Goal: Task Accomplishment & Management: Complete application form

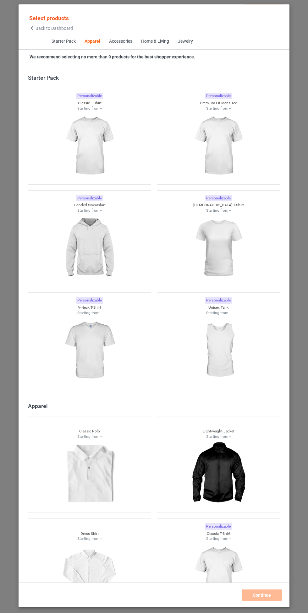
scroll to position [336, 0]
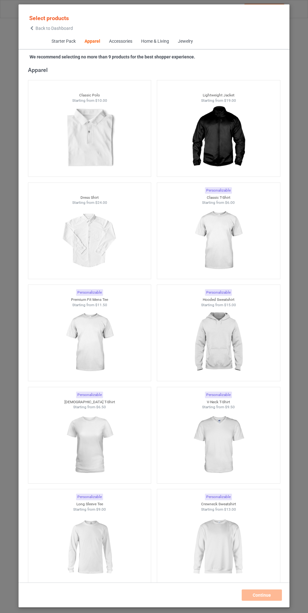
click at [215, 334] on img at bounding box center [218, 342] width 56 height 70
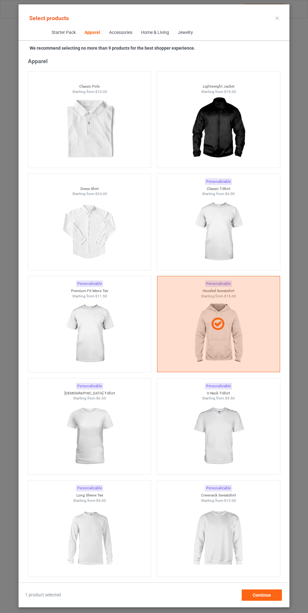
click at [240, 216] on img at bounding box center [218, 231] width 56 height 70
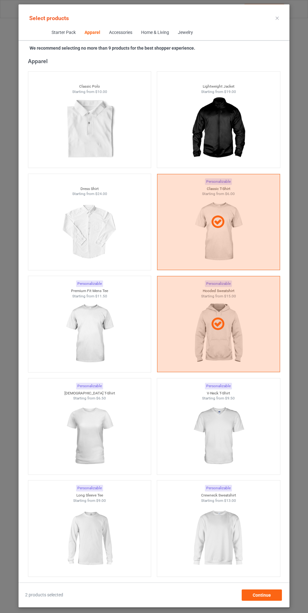
click at [99, 321] on img at bounding box center [89, 333] width 56 height 70
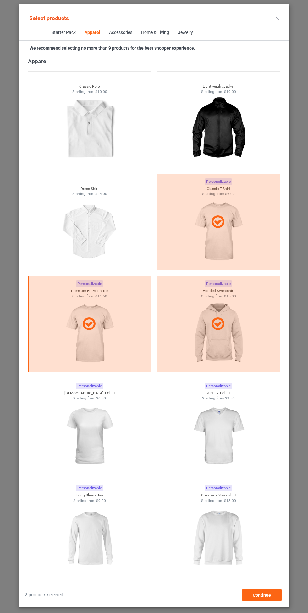
click at [229, 433] on img at bounding box center [218, 436] width 56 height 70
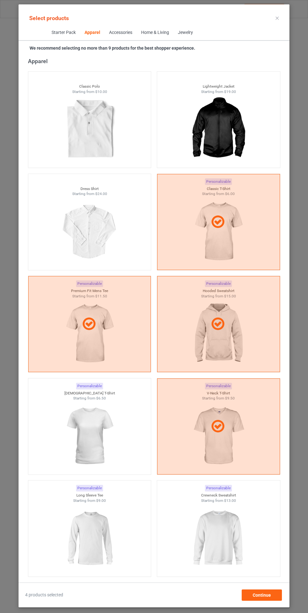
click at [98, 427] on img at bounding box center [89, 436] width 56 height 70
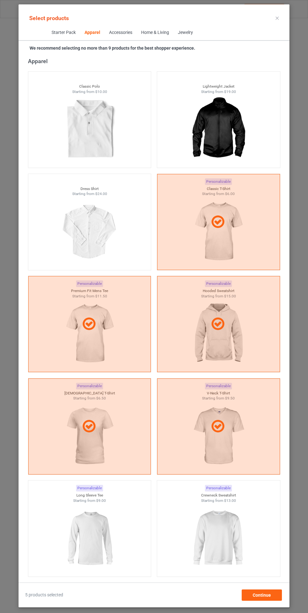
click at [222, 524] on img at bounding box center [218, 538] width 56 height 70
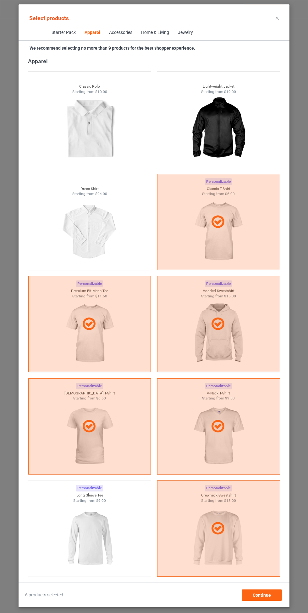
click at [104, 530] on img at bounding box center [89, 538] width 56 height 70
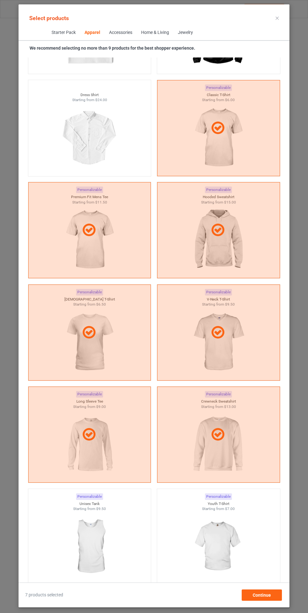
scroll to position [437, 0]
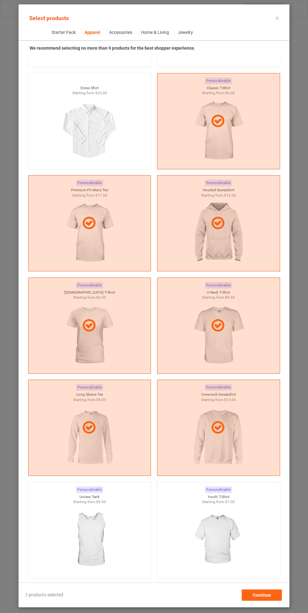
click at [218, 529] on img at bounding box center [218, 539] width 56 height 70
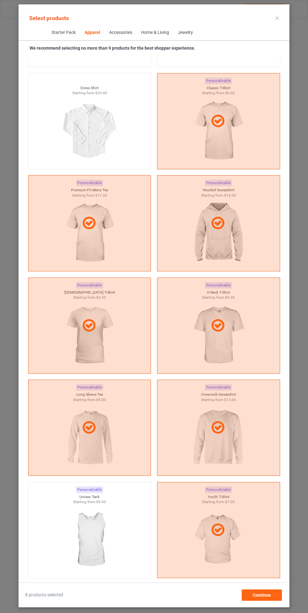
click at [101, 524] on img at bounding box center [89, 539] width 56 height 70
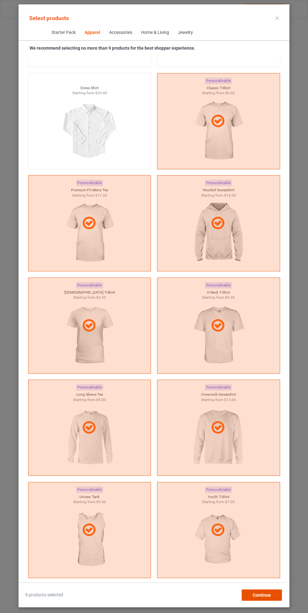
click at [259, 591] on div "Continue" at bounding box center [261, 594] width 40 height 11
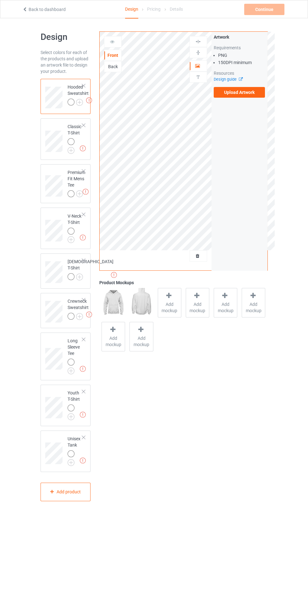
click at [0, 0] on img at bounding box center [0, 0] width 0 height 0
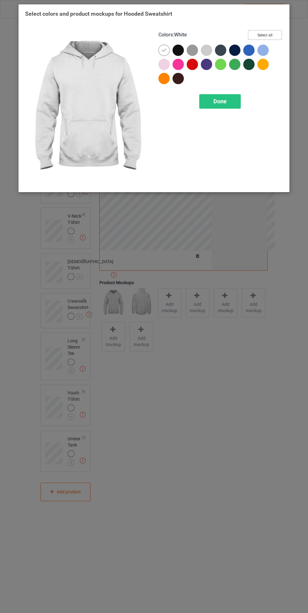
click at [276, 31] on button "Select all" at bounding box center [265, 35] width 34 height 10
click at [163, 50] on icon at bounding box center [164, 50] width 6 height 6
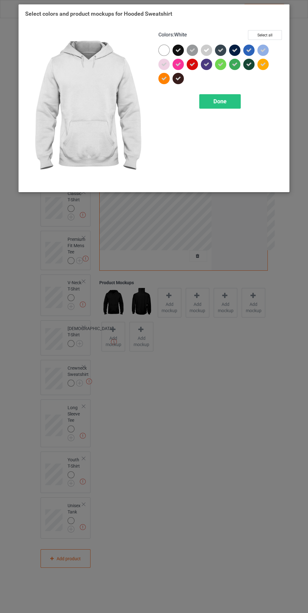
click at [231, 99] on div "Done" at bounding box center [219, 101] width 41 height 14
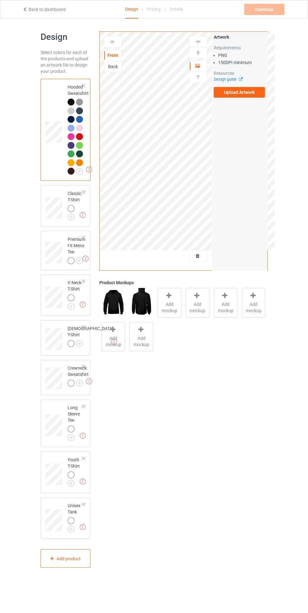
click at [0, 0] on img at bounding box center [0, 0] width 0 height 0
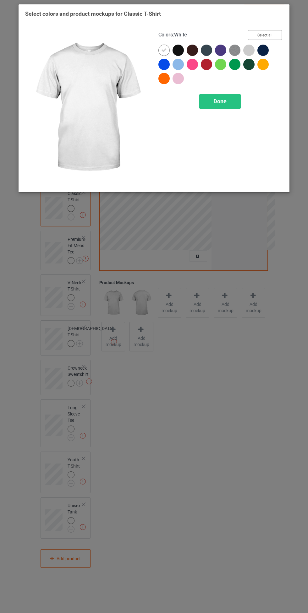
click at [277, 34] on button "Select all" at bounding box center [265, 35] width 34 height 10
click at [159, 51] on div at bounding box center [163, 50] width 11 height 11
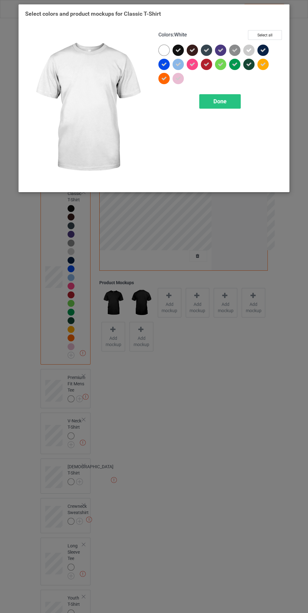
click at [216, 100] on span "Done" at bounding box center [219, 101] width 13 height 7
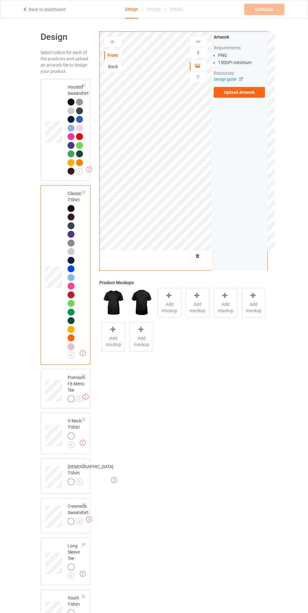
click at [0, 0] on img at bounding box center [0, 0] width 0 height 0
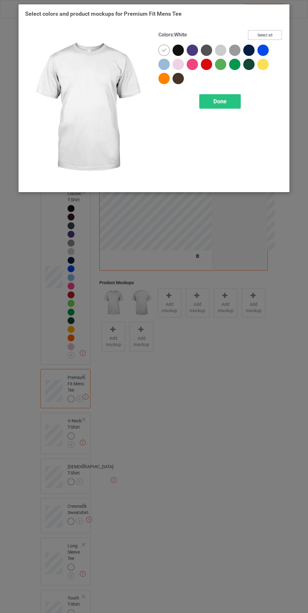
click at [276, 34] on button "Select all" at bounding box center [265, 35] width 34 height 10
click at [164, 50] on icon at bounding box center [164, 50] width 6 height 6
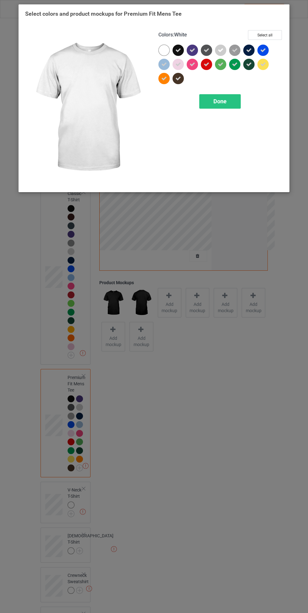
click at [221, 103] on span "Done" at bounding box center [219, 101] width 13 height 7
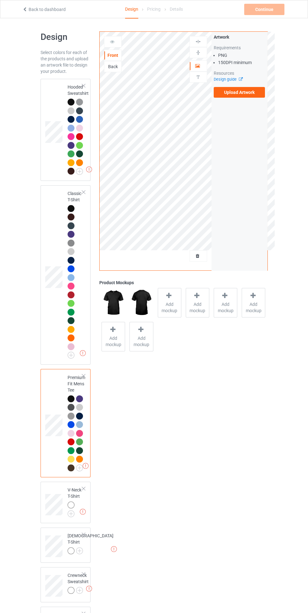
scroll to position [183, 0]
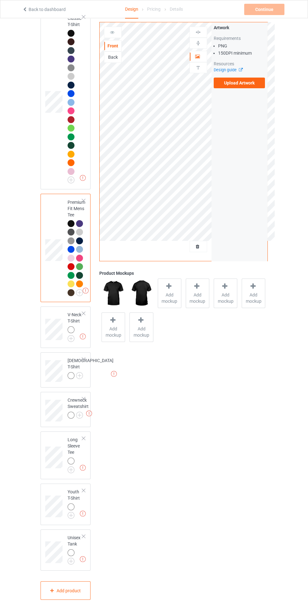
click at [0, 0] on img at bounding box center [0, 0] width 0 height 0
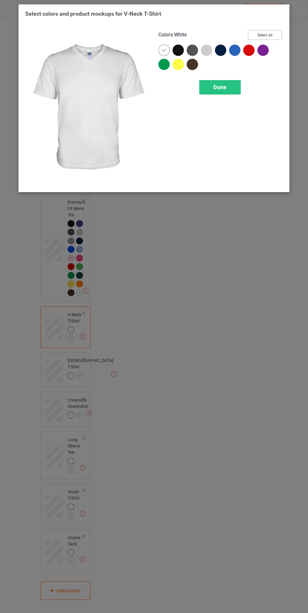
click at [277, 33] on button "Select all" at bounding box center [265, 35] width 34 height 10
click at [161, 50] on icon at bounding box center [164, 50] width 6 height 6
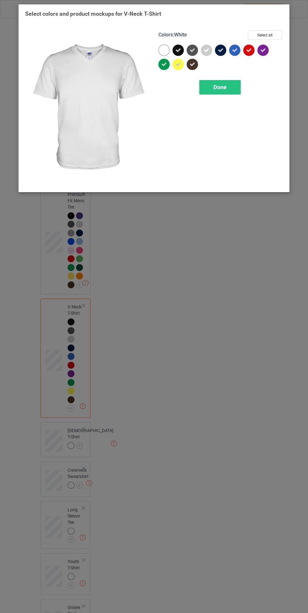
click at [228, 85] on div "Done" at bounding box center [219, 87] width 41 height 14
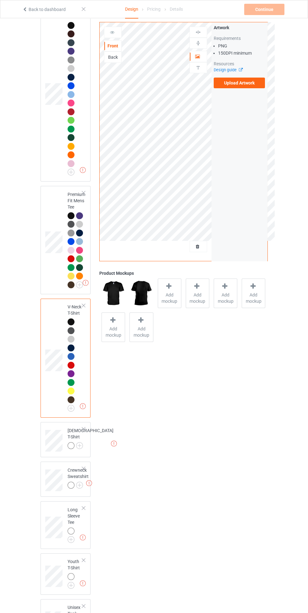
scroll to position [261, 0]
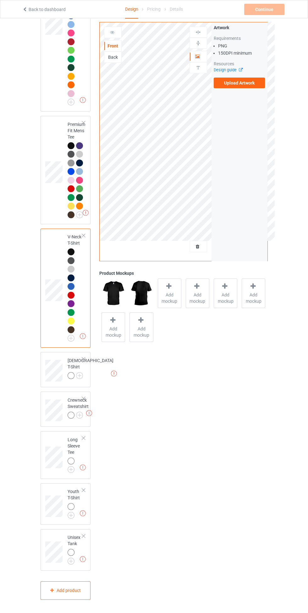
click at [0, 0] on img at bounding box center [0, 0] width 0 height 0
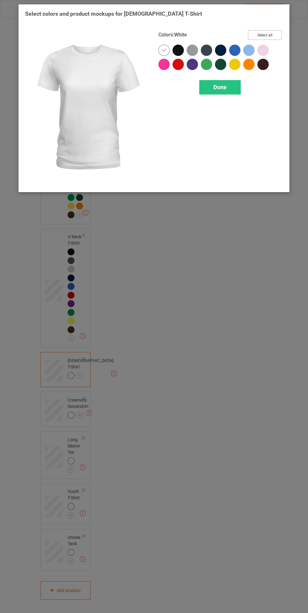
click at [272, 34] on button "Select all" at bounding box center [265, 35] width 34 height 10
click at [164, 50] on icon at bounding box center [164, 50] width 6 height 6
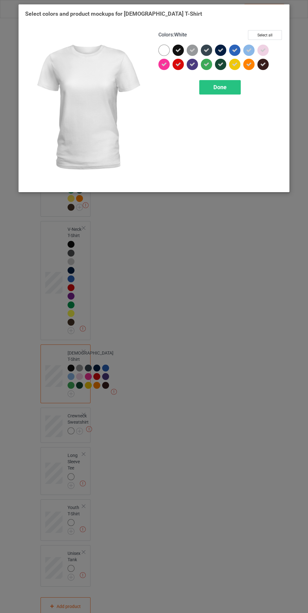
click at [223, 89] on span "Done" at bounding box center [219, 87] width 13 height 7
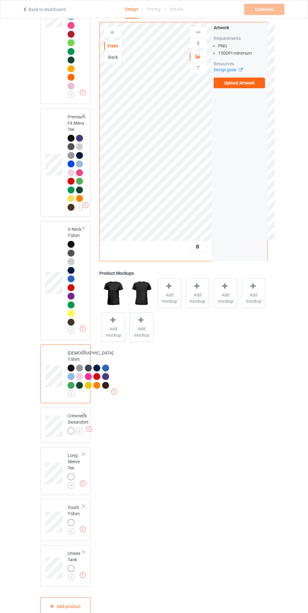
scroll to position [381, 0]
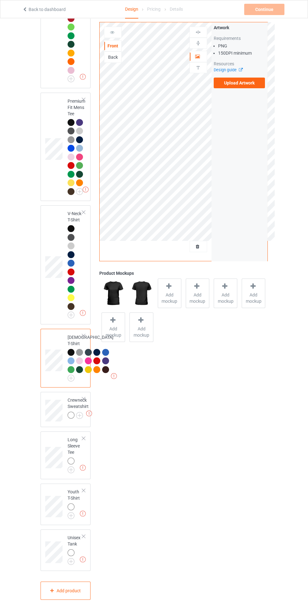
click at [0, 0] on img at bounding box center [0, 0] width 0 height 0
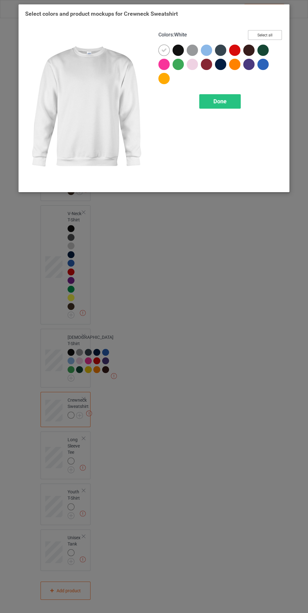
click at [272, 33] on button "Select all" at bounding box center [265, 35] width 34 height 10
click at [164, 50] on icon at bounding box center [164, 50] width 6 height 6
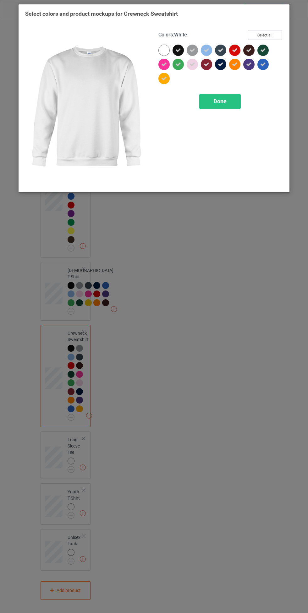
click at [220, 102] on span "Done" at bounding box center [219, 101] width 13 height 7
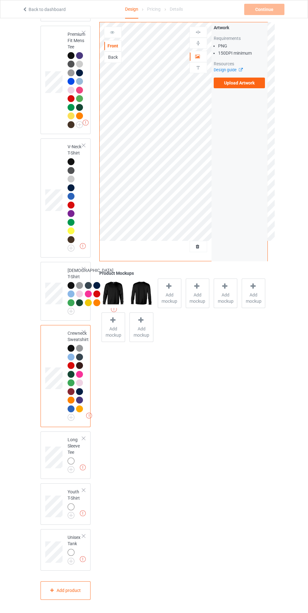
scroll to position [448, 0]
click at [0, 0] on img at bounding box center [0, 0] width 0 height 0
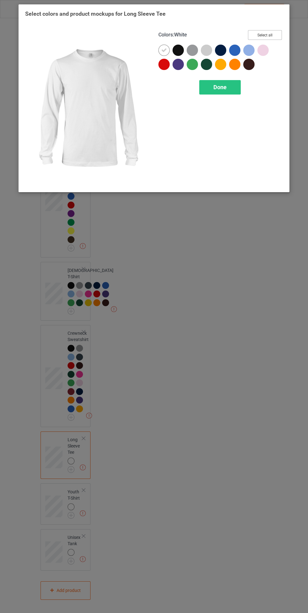
click at [281, 34] on button "Select all" at bounding box center [265, 35] width 34 height 10
click at [164, 48] on icon at bounding box center [164, 50] width 6 height 6
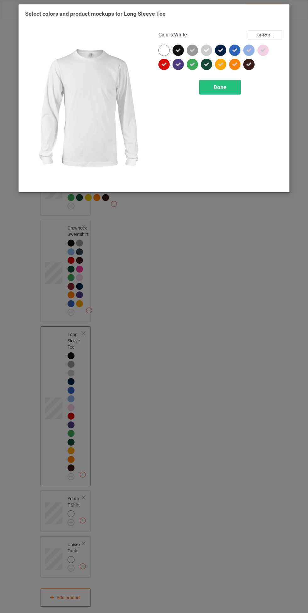
click at [221, 89] on span "Done" at bounding box center [219, 87] width 13 height 7
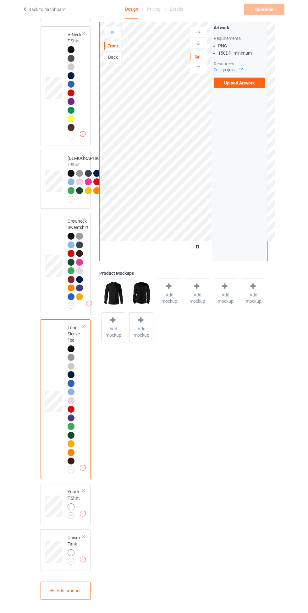
scroll to position [561, 0]
click at [0, 0] on img at bounding box center [0, 0] width 0 height 0
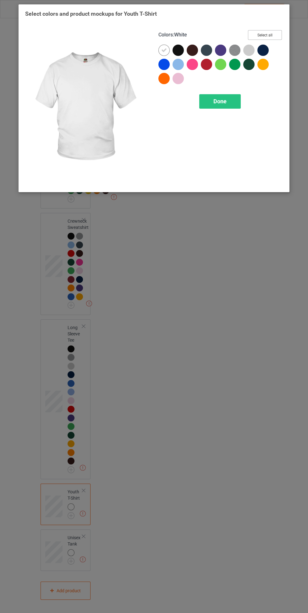
click at [270, 34] on button "Select all" at bounding box center [265, 35] width 34 height 10
click at [164, 50] on icon at bounding box center [164, 50] width 6 height 6
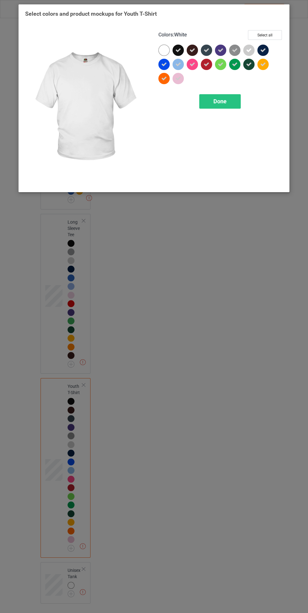
click at [214, 99] on span "Done" at bounding box center [219, 101] width 13 height 7
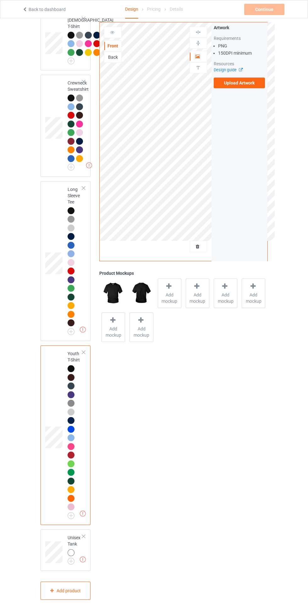
scroll to position [699, 0]
click at [0, 0] on img at bounding box center [0, 0] width 0 height 0
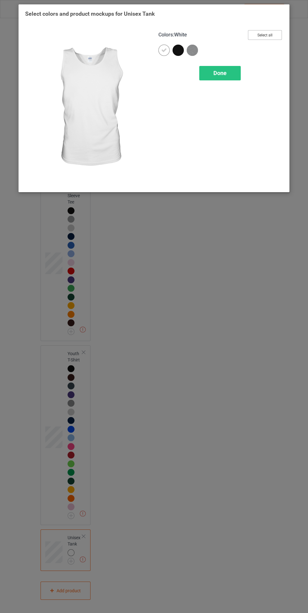
click at [276, 33] on button "Select all" at bounding box center [265, 35] width 34 height 10
click at [161, 50] on div at bounding box center [163, 50] width 11 height 11
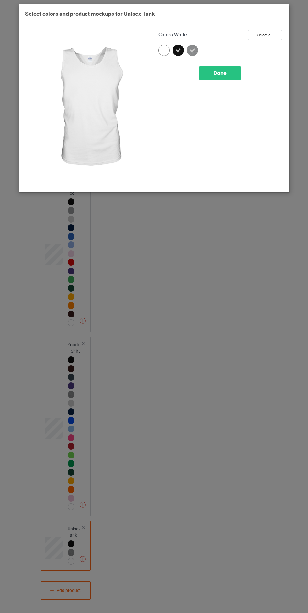
click at [211, 67] on div "Done" at bounding box center [219, 73] width 41 height 14
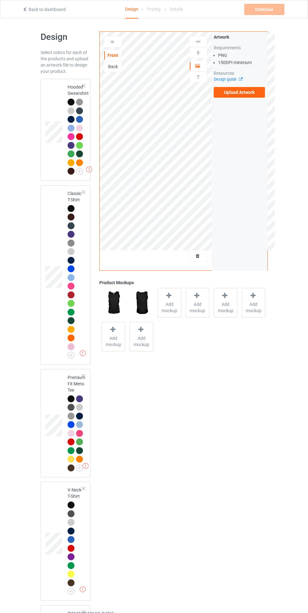
click at [70, 102] on div at bounding box center [70, 102] width 7 height 7
click at [115, 67] on div "Back" at bounding box center [112, 66] width 17 height 6
click at [255, 87] on label "Upload Artwork" at bounding box center [238, 92] width 51 height 11
click at [0, 0] on input "Upload Artwork" at bounding box center [0, 0] width 0 height 0
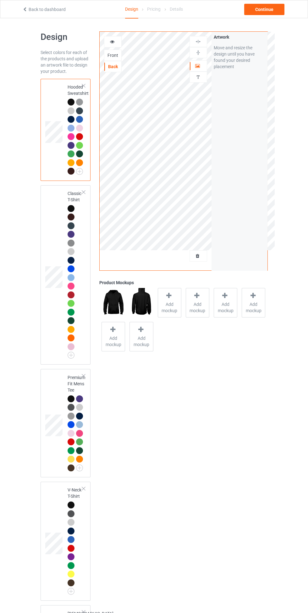
click at [117, 42] on div at bounding box center [112, 42] width 17 height 6
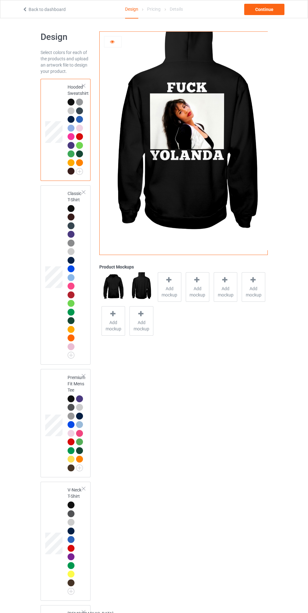
click at [112, 41] on icon at bounding box center [112, 41] width 5 height 4
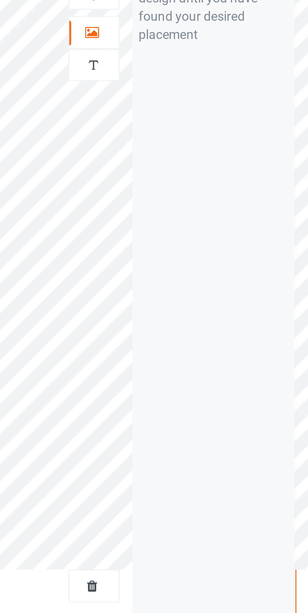
scroll to position [5, 0]
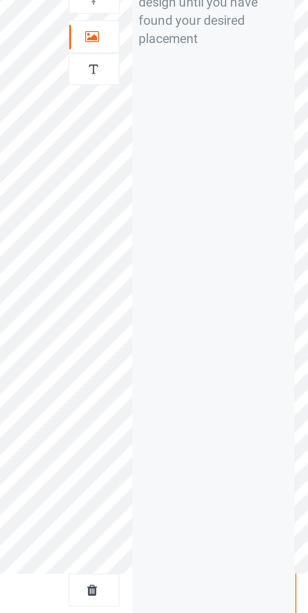
click at [193, 59] on div at bounding box center [198, 61] width 17 height 6
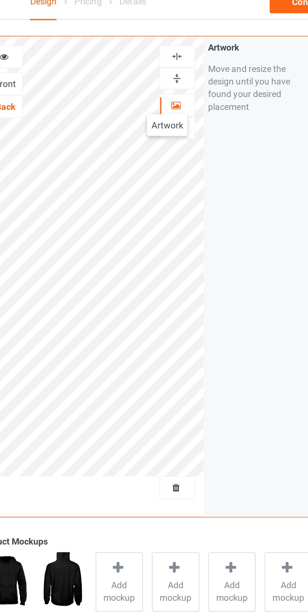
click at [197, 37] on img at bounding box center [198, 37] width 6 height 6
click at [200, 50] on img at bounding box center [198, 48] width 6 height 6
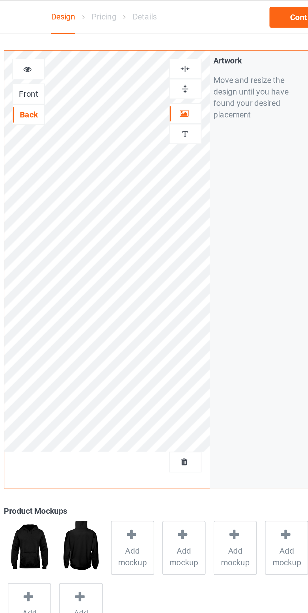
scroll to position [4, 0]
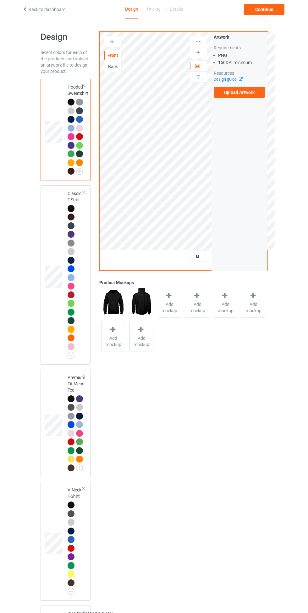
click at [108, 68] on div "Back" at bounding box center [112, 66] width 17 height 6
click at [199, 67] on icon at bounding box center [197, 65] width 5 height 4
click at [202, 50] on div at bounding box center [198, 53] width 17 height 6
click at [201, 40] on img at bounding box center [198, 42] width 6 height 6
click at [69, 208] on div at bounding box center [70, 208] width 7 height 7
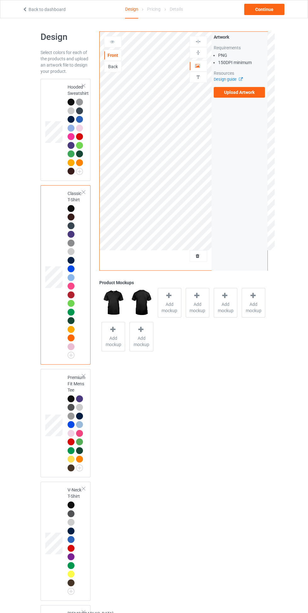
click at [112, 68] on div "Back" at bounding box center [112, 66] width 17 height 6
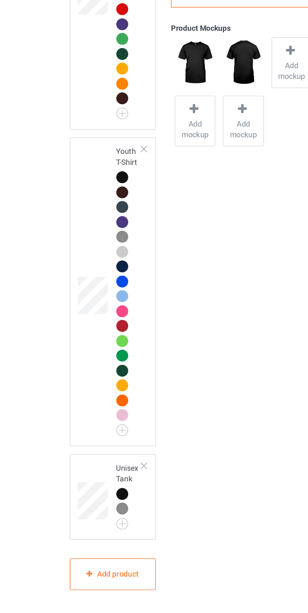
scroll to position [707, 0]
click at [72, 542] on div at bounding box center [70, 543] width 7 height 7
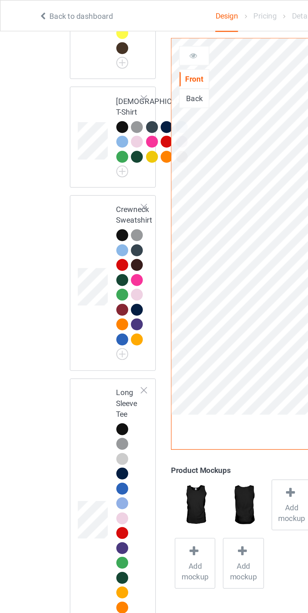
scroll to position [552, 0]
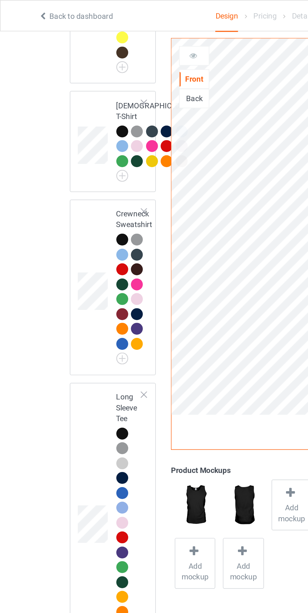
click at [109, 60] on div "Back" at bounding box center [113, 56] width 18 height 11
click at [108, 56] on div "Back" at bounding box center [112, 57] width 17 height 6
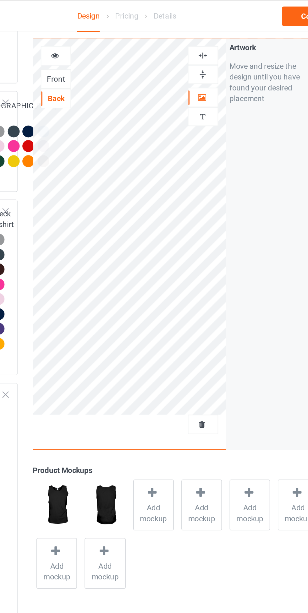
click at [110, 30] on icon at bounding box center [112, 31] width 5 height 4
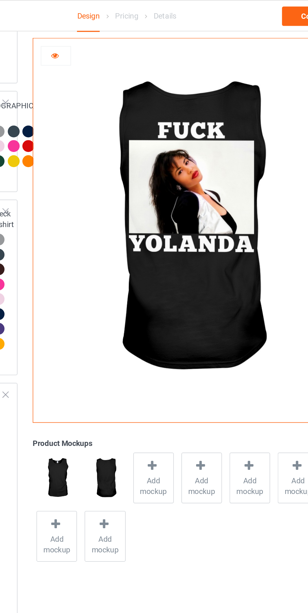
click at [117, 31] on div at bounding box center [112, 32] width 17 height 6
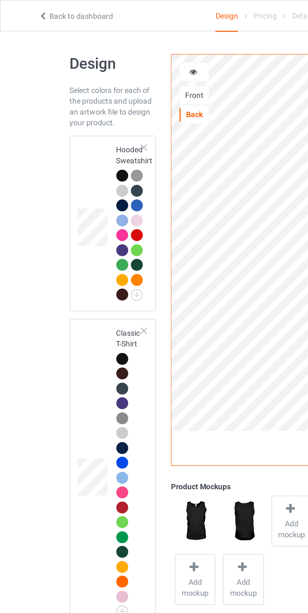
click at [72, 206] on div at bounding box center [70, 208] width 7 height 7
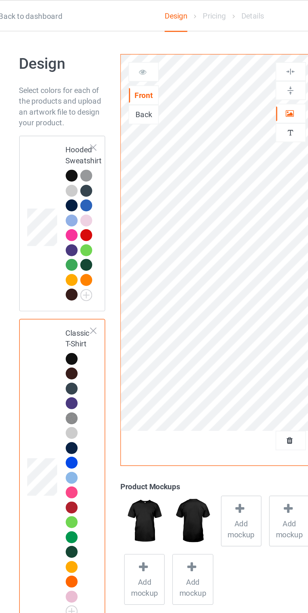
click at [105, 66] on div "Back" at bounding box center [112, 66] width 17 height 6
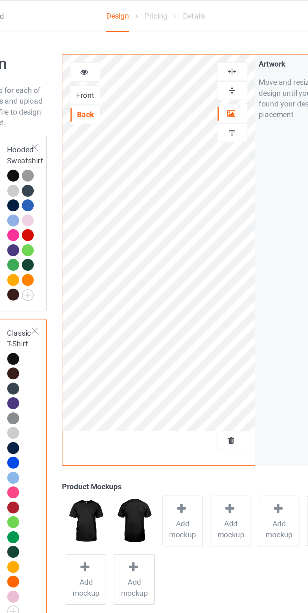
click at [117, 43] on div at bounding box center [112, 42] width 17 height 6
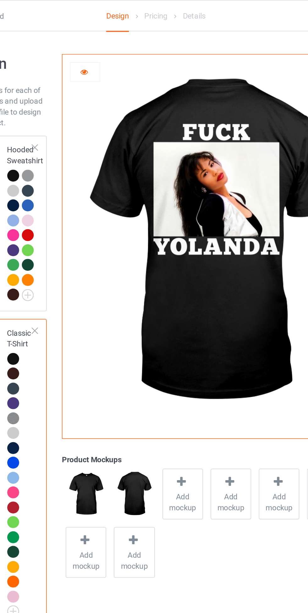
click at [110, 39] on icon at bounding box center [112, 41] width 5 height 4
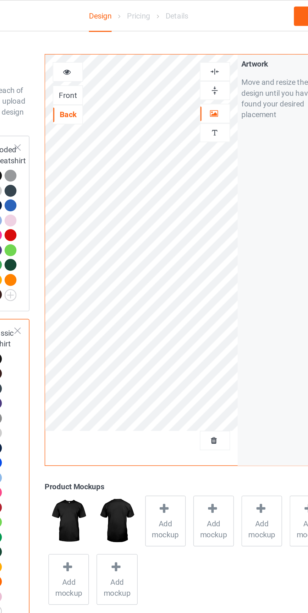
click at [199, 42] on img at bounding box center [198, 42] width 6 height 6
click at [200, 52] on img at bounding box center [198, 53] width 6 height 6
click at [198, 37] on div at bounding box center [198, 41] width 18 height 11
click at [107, 37] on div at bounding box center [113, 41] width 18 height 11
click at [109, 38] on div at bounding box center [113, 41] width 18 height 11
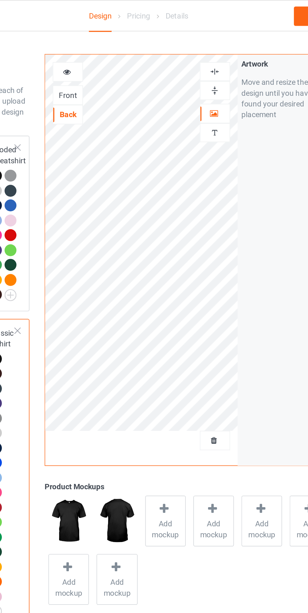
click at [110, 39] on icon at bounding box center [112, 41] width 5 height 4
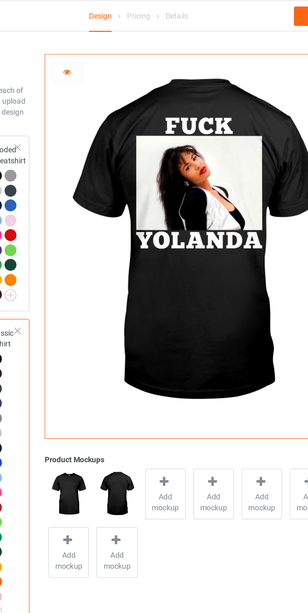
click at [112, 39] on icon at bounding box center [112, 41] width 5 height 4
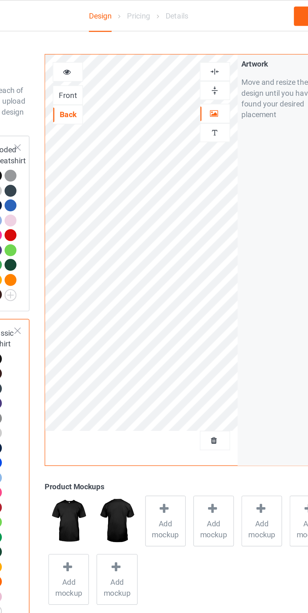
click at [196, 52] on img at bounding box center [198, 53] width 6 height 6
click at [199, 41] on img at bounding box center [198, 42] width 6 height 6
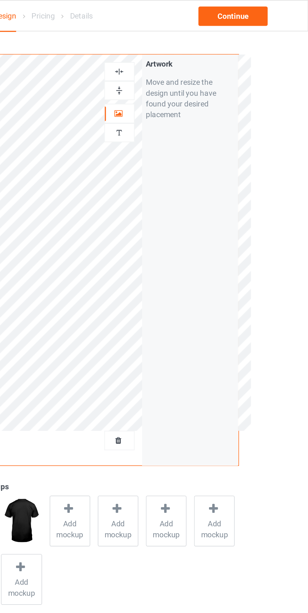
click at [204, 255] on div at bounding box center [198, 256] width 17 height 6
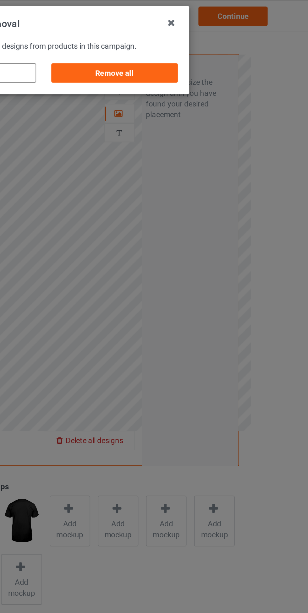
click at [230, 40] on div "Remove all" at bounding box center [195, 42] width 74 height 11
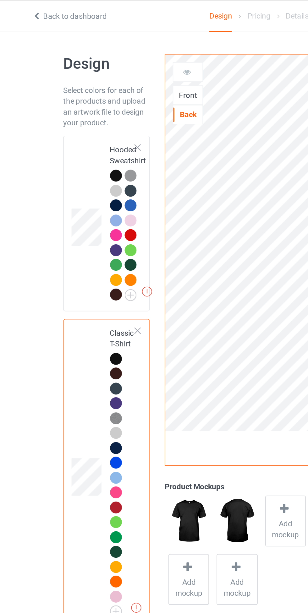
click at [84, 85] on div at bounding box center [83, 85] width 4 height 4
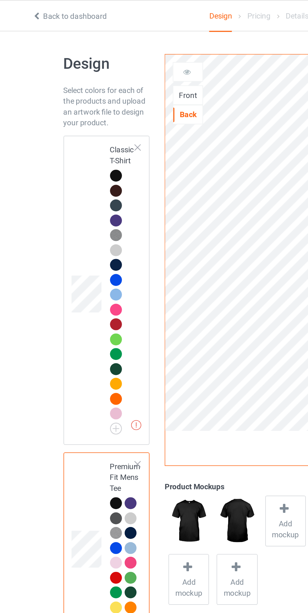
click at [83, 84] on div at bounding box center [83, 85] width 4 height 4
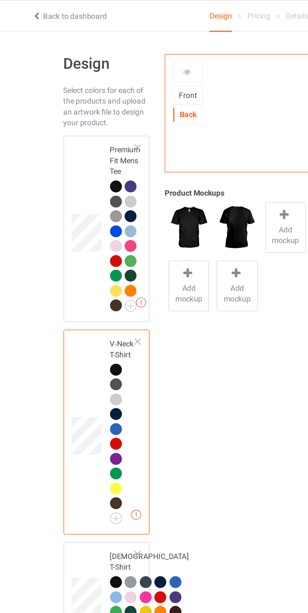
click at [84, 85] on div at bounding box center [83, 85] width 4 height 4
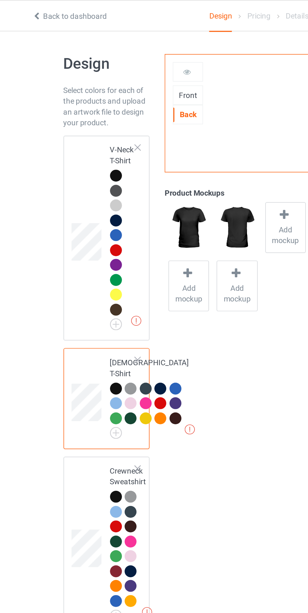
click at [85, 84] on div at bounding box center [83, 85] width 4 height 4
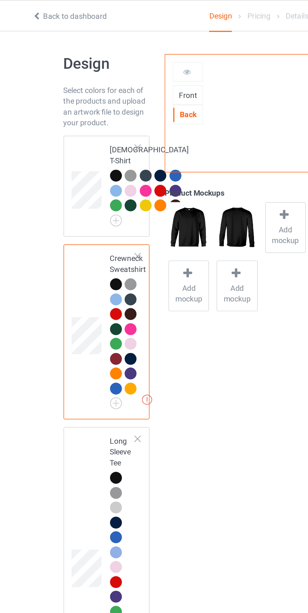
click at [85, 84] on div at bounding box center [83, 85] width 4 height 4
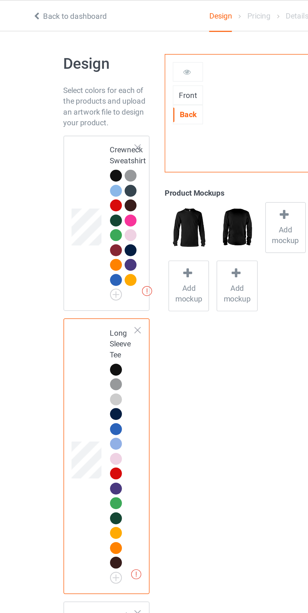
click at [85, 84] on div at bounding box center [83, 85] width 4 height 4
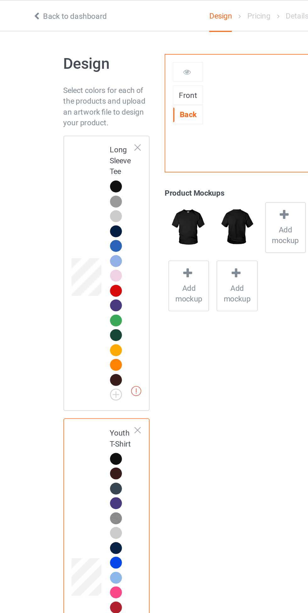
click at [85, 84] on div at bounding box center [83, 85] width 4 height 4
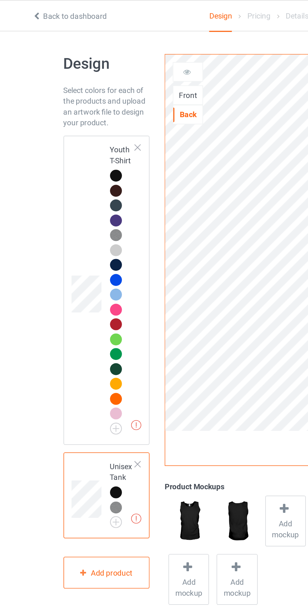
click at [84, 86] on div at bounding box center [83, 85] width 4 height 4
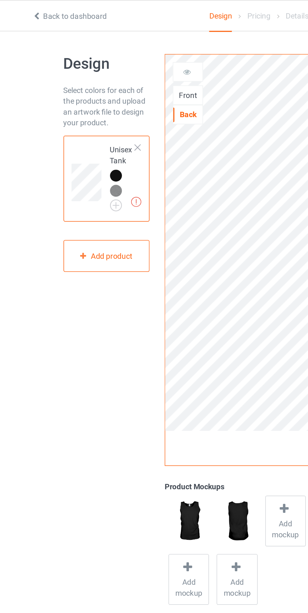
click at [84, 86] on div at bounding box center [83, 85] width 4 height 4
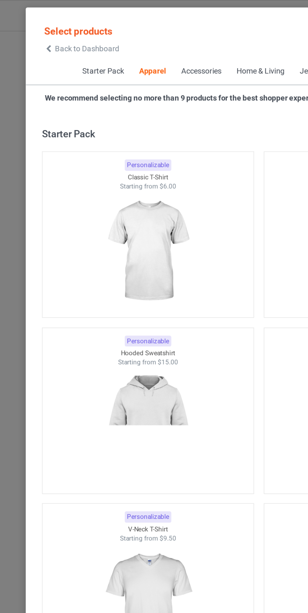
scroll to position [336, 0]
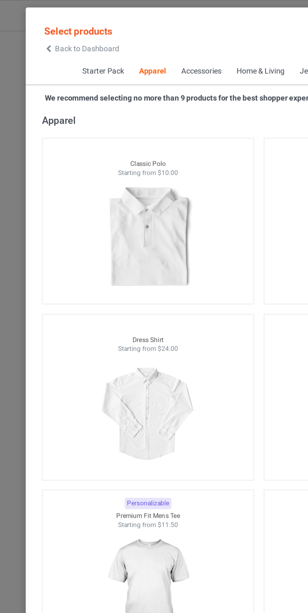
click at [32, 28] on icon at bounding box center [31, 28] width 5 height 4
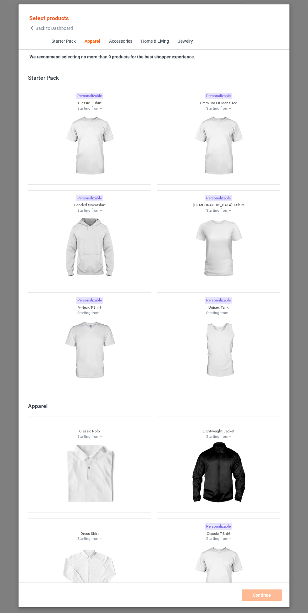
scroll to position [336, 0]
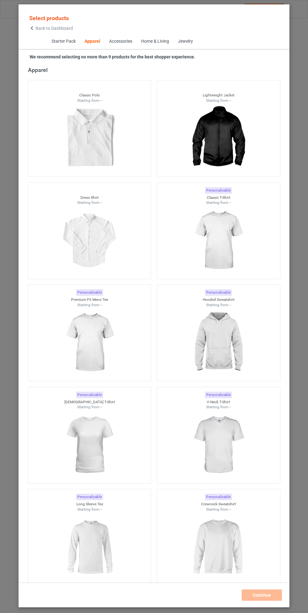
click at [222, 323] on img at bounding box center [218, 342] width 56 height 70
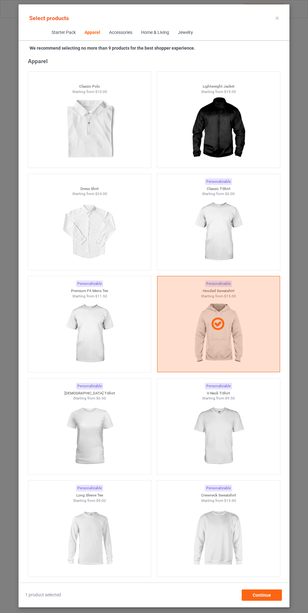
click at [246, 232] on img at bounding box center [218, 231] width 56 height 70
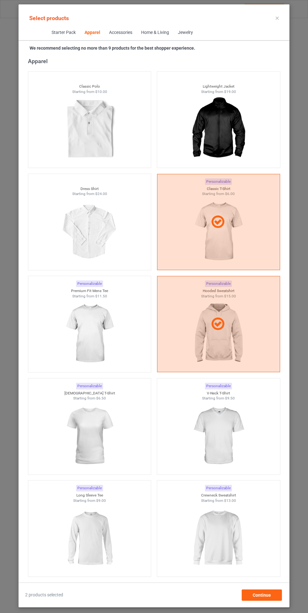
click at [126, 337] on div at bounding box center [89, 333] width 123 height 70
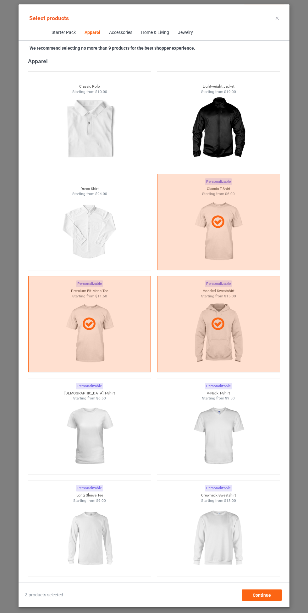
click at [216, 437] on img at bounding box center [218, 436] width 56 height 70
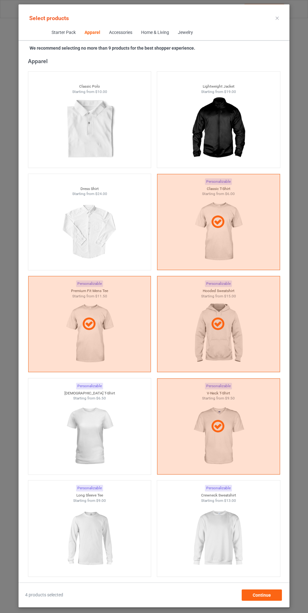
click at [107, 441] on img at bounding box center [89, 436] width 56 height 70
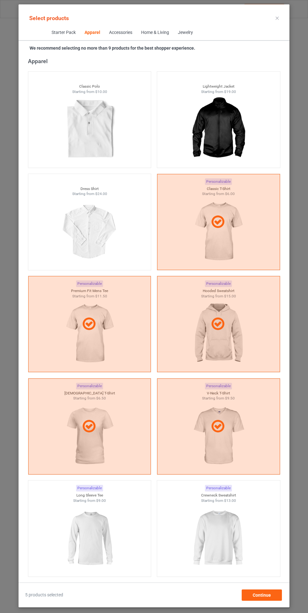
click at [210, 535] on img at bounding box center [218, 538] width 56 height 70
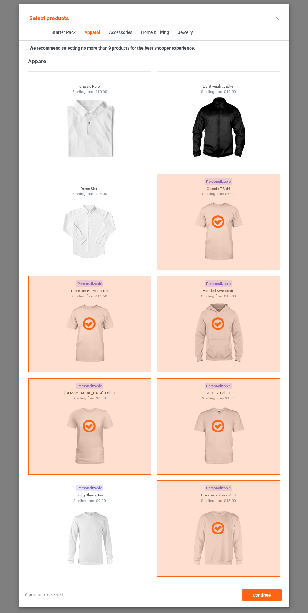
click at [104, 530] on img at bounding box center [89, 538] width 56 height 70
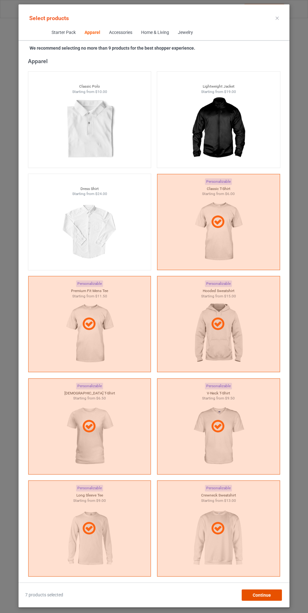
click at [260, 590] on div "Continue" at bounding box center [261, 594] width 40 height 11
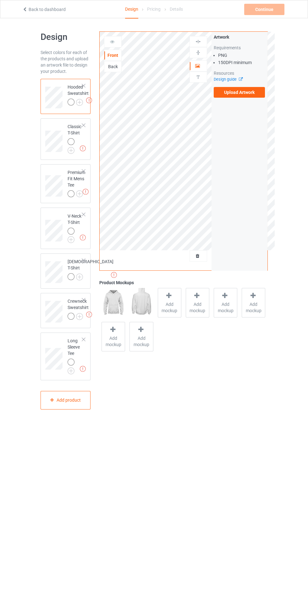
click at [0, 0] on img at bounding box center [0, 0] width 0 height 0
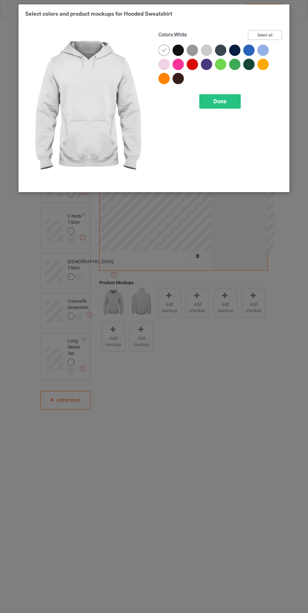
click at [275, 30] on button "Select all" at bounding box center [265, 35] width 34 height 10
click at [164, 50] on icon at bounding box center [164, 50] width 6 height 6
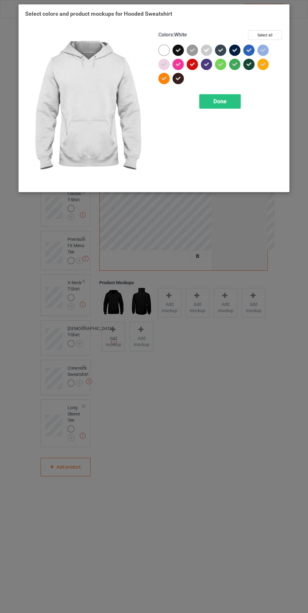
click at [221, 104] on span "Done" at bounding box center [219, 101] width 13 height 7
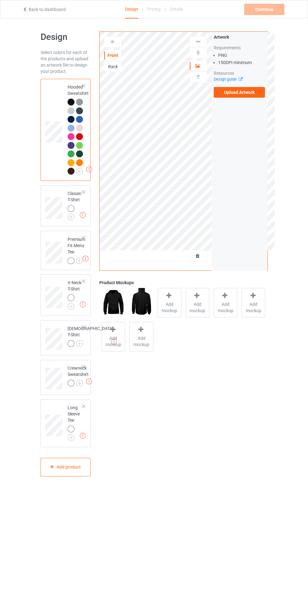
click at [105, 72] on div "Back" at bounding box center [113, 66] width 18 height 11
click at [113, 67] on div "Back" at bounding box center [112, 66] width 17 height 6
click at [249, 95] on label "Upload Artwork" at bounding box center [238, 92] width 51 height 11
click at [0, 0] on input "Upload Artwork" at bounding box center [0, 0] width 0 height 0
click at [252, 95] on label "Upload Artwork" at bounding box center [238, 92] width 51 height 11
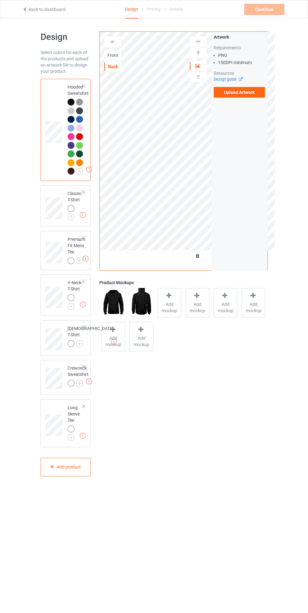
click at [0, 0] on input "Upload Artwork" at bounding box center [0, 0] width 0 height 0
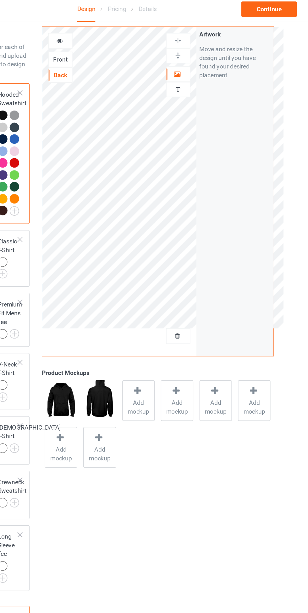
scroll to position [9, 0]
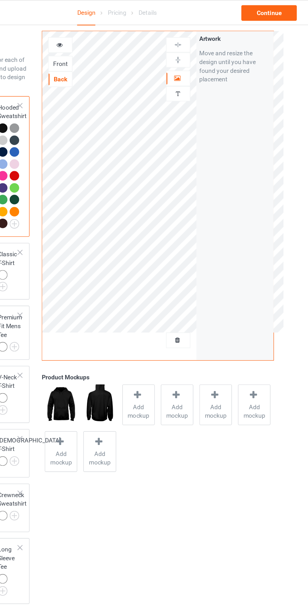
click at [198, 56] on icon at bounding box center [197, 56] width 5 height 4
click at [200, 40] on img at bounding box center [198, 43] width 6 height 6
click at [202, 30] on div at bounding box center [198, 33] width 17 height 6
click at [173, 290] on div at bounding box center [169, 287] width 9 height 9
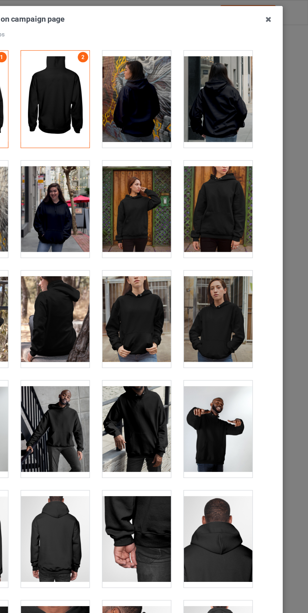
click at [245, 66] on div at bounding box center [243, 72] width 50 height 70
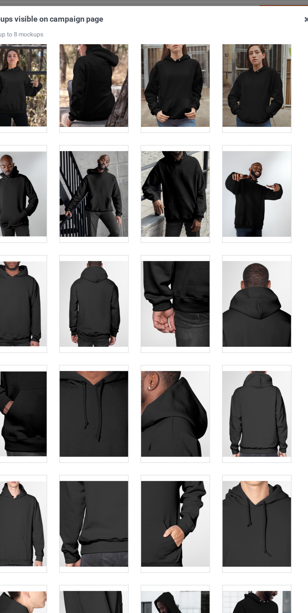
click at [239, 295] on div at bounding box center [243, 300] width 50 height 70
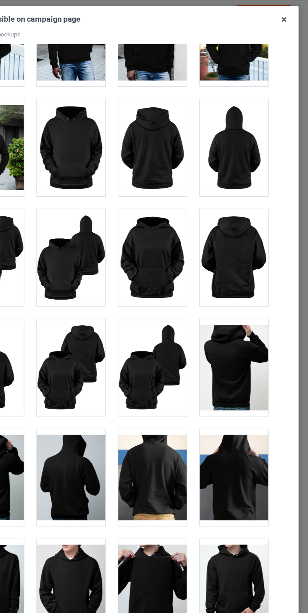
scroll to position [696, 0]
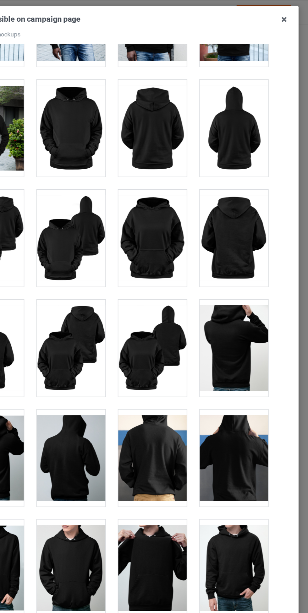
click at [188, 324] on div at bounding box center [184, 332] width 50 height 70
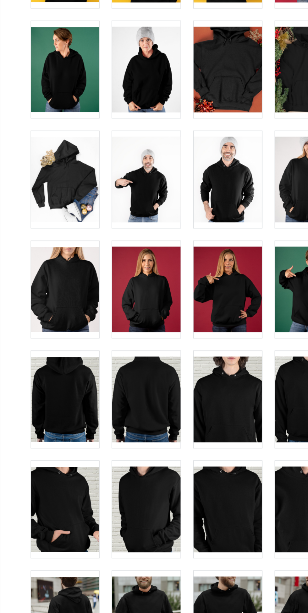
scroll to position [1252, 0]
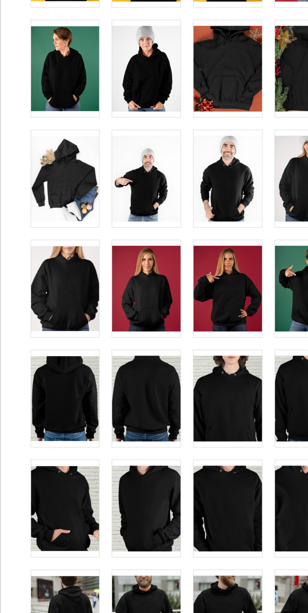
click at [82, 336] on div at bounding box center [65, 335] width 50 height 70
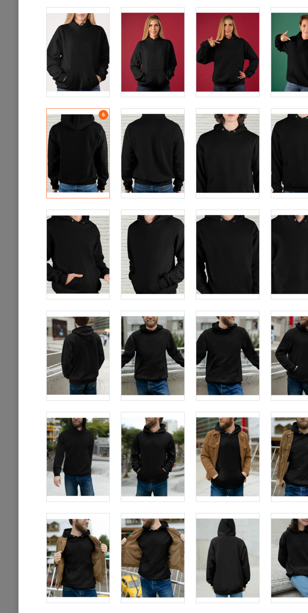
scroll to position [18, 0]
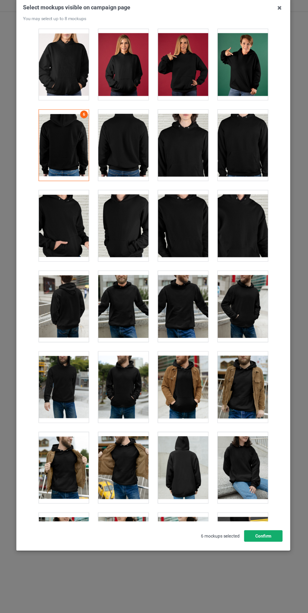
click at [267, 535] on button "Confirm" at bounding box center [263, 536] width 38 height 11
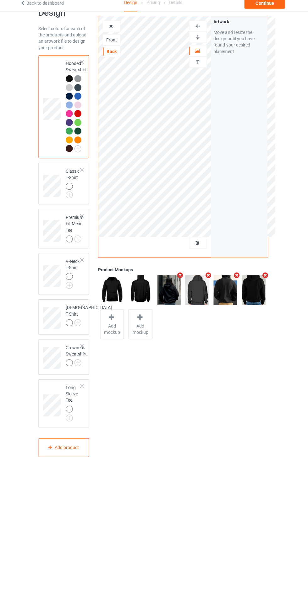
click at [0, 0] on img at bounding box center [0, 0] width 0 height 0
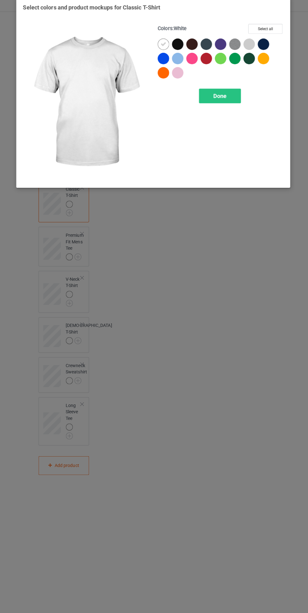
click at [274, 31] on button "Select all" at bounding box center [265, 35] width 34 height 10
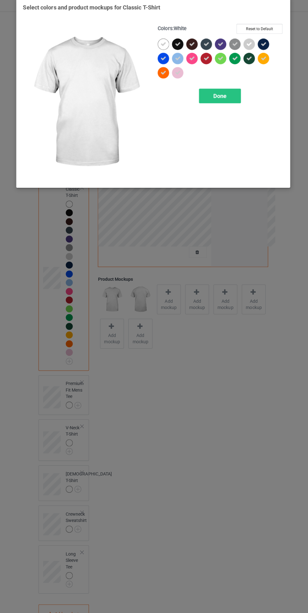
click at [148, 51] on img at bounding box center [87, 107] width 124 height 155
click at [163, 48] on icon at bounding box center [164, 50] width 6 height 6
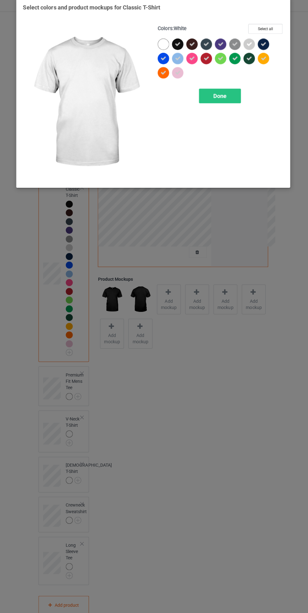
click at [220, 97] on div "Done" at bounding box center [219, 101] width 41 height 14
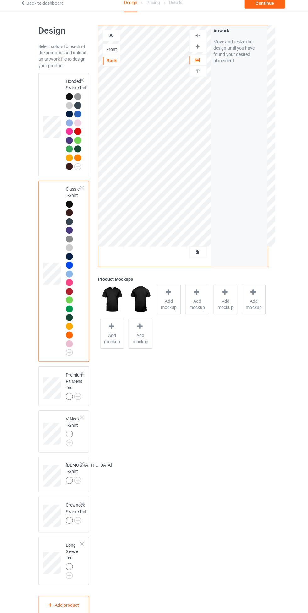
click at [163, 310] on span "Add mockup" at bounding box center [169, 307] width 23 height 13
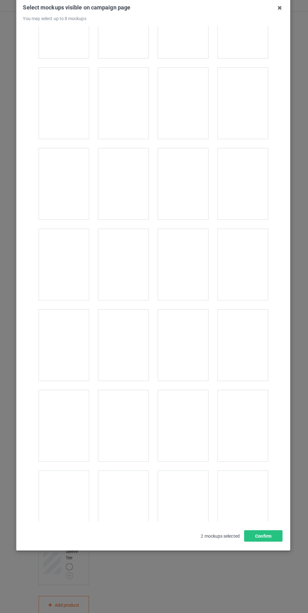
scroll to position [729, 0]
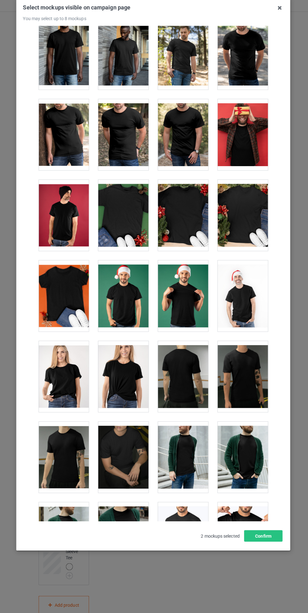
click at [189, 368] on div at bounding box center [184, 379] width 50 height 70
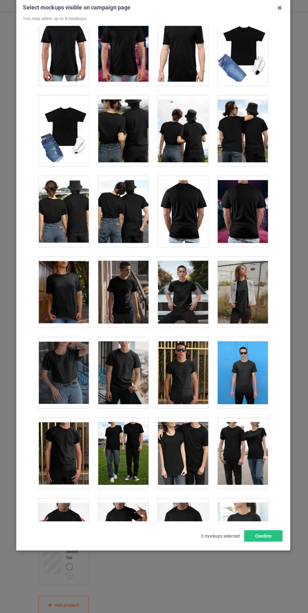
scroll to position [2967, 0]
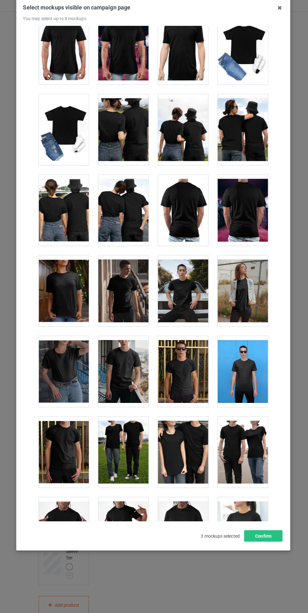
click at [185, 217] on div at bounding box center [184, 214] width 50 height 70
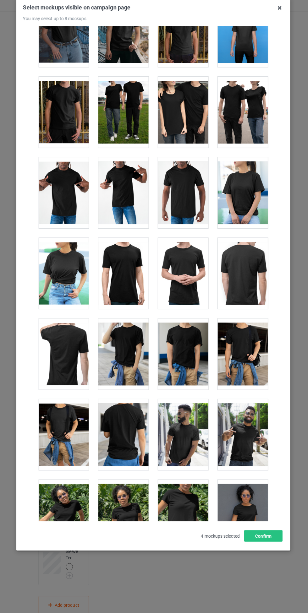
scroll to position [3305, 0]
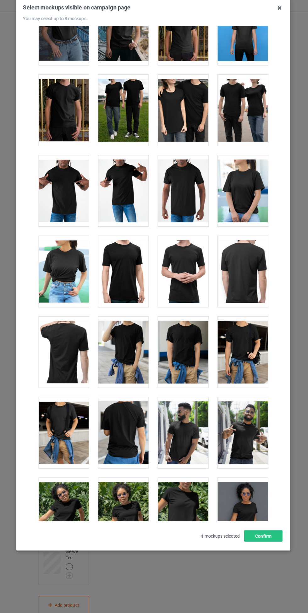
click at [120, 420] on div at bounding box center [124, 434] width 50 height 70
click at [256, 530] on div "Select mockups visible on campaign page You may select up to 8 mockups 1 2 3 4 …" at bounding box center [153, 276] width 257 height 532
click at [267, 531] on button "Confirm" at bounding box center [263, 536] width 38 height 11
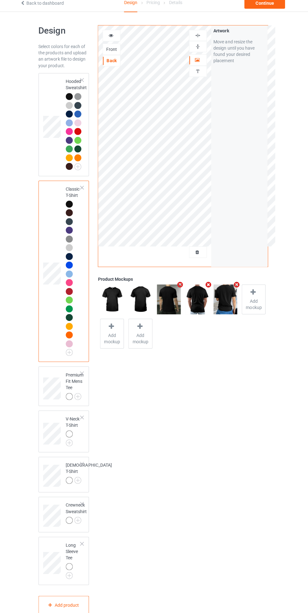
click at [0, 0] on img at bounding box center [0, 0] width 0 height 0
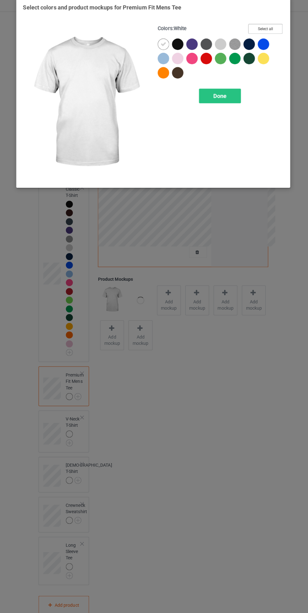
click at [269, 33] on button "Select all" at bounding box center [265, 35] width 34 height 10
click at [160, 49] on div at bounding box center [163, 50] width 11 height 11
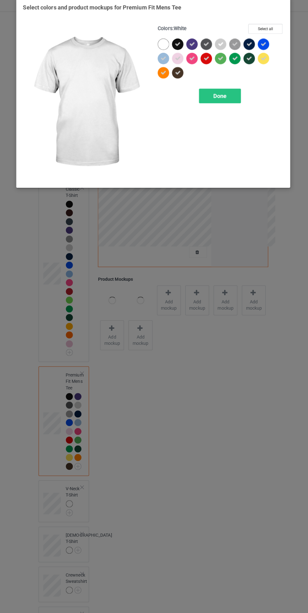
click at [216, 101] on span "Done" at bounding box center [219, 101] width 13 height 7
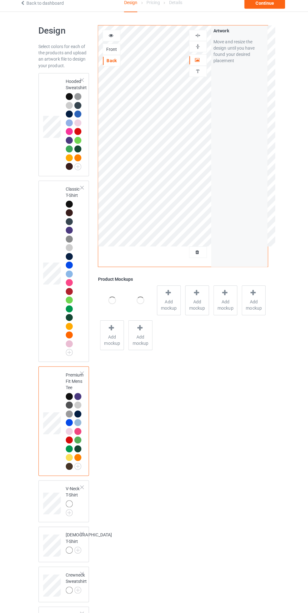
scroll to position [91, 0]
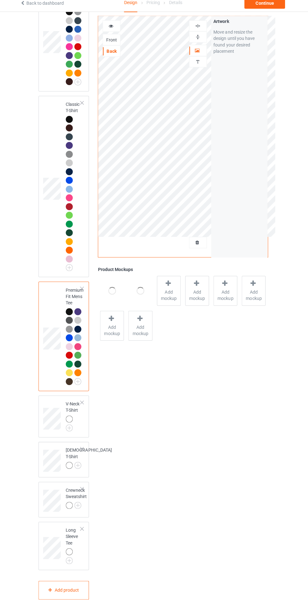
click at [0, 0] on img at bounding box center [0, 0] width 0 height 0
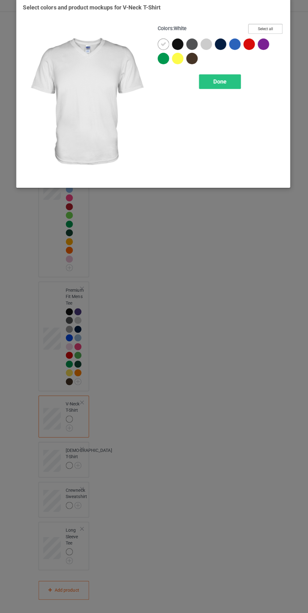
click at [269, 32] on button "Select all" at bounding box center [265, 35] width 34 height 10
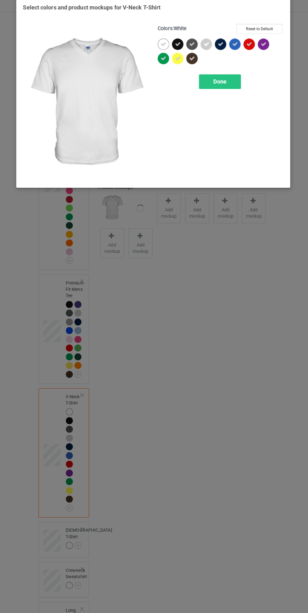
click at [164, 50] on icon at bounding box center [164, 50] width 6 height 6
click at [220, 84] on span "Done" at bounding box center [219, 87] width 13 height 7
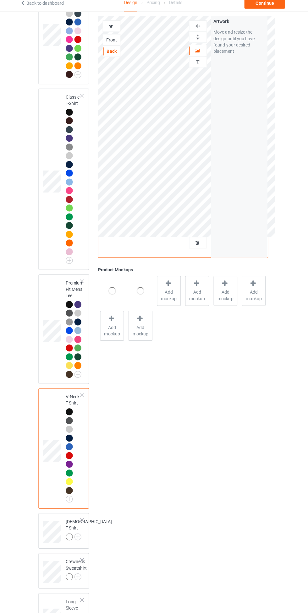
scroll to position [169, 0]
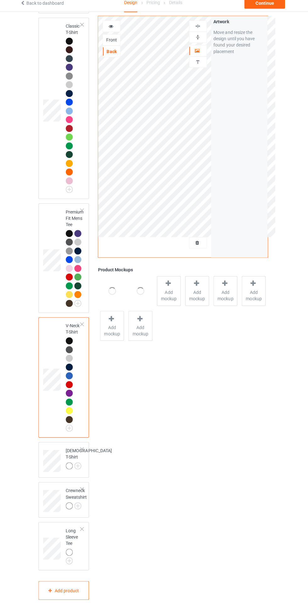
click at [73, 464] on div at bounding box center [70, 467] width 7 height 7
click at [0, 0] on img at bounding box center [0, 0] width 0 height 0
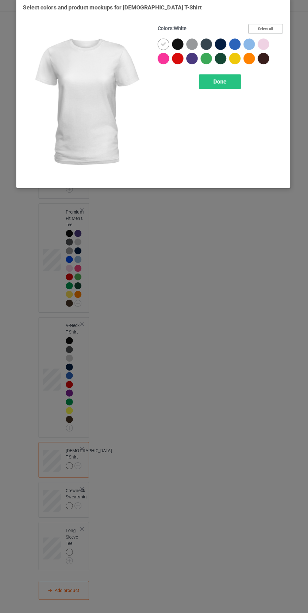
click at [274, 34] on button "Select all" at bounding box center [265, 35] width 34 height 10
click at [161, 48] on icon at bounding box center [164, 50] width 6 height 6
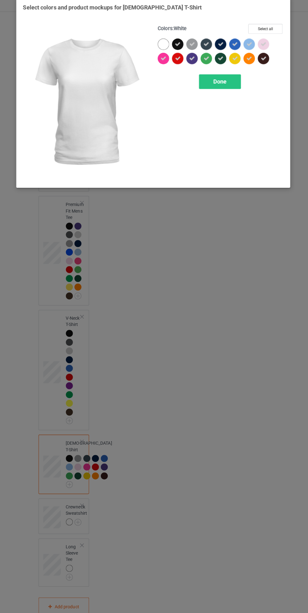
click at [217, 86] on span "Done" at bounding box center [219, 87] width 13 height 7
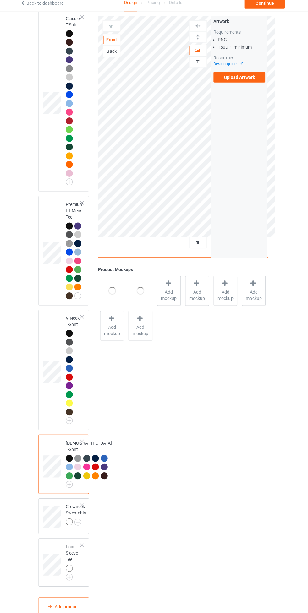
scroll to position [289, 0]
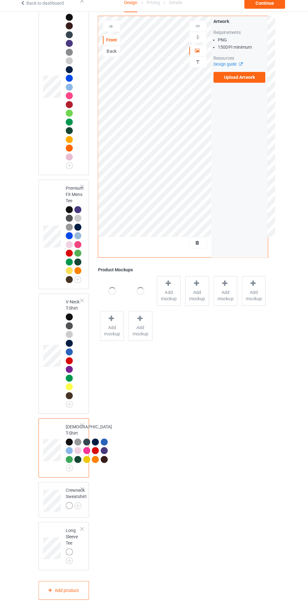
click at [0, 0] on img at bounding box center [0, 0] width 0 height 0
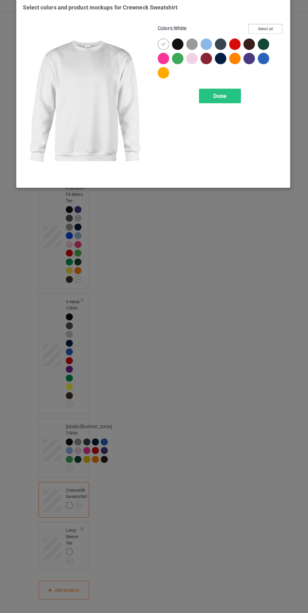
click at [273, 31] on button "Select all" at bounding box center [265, 35] width 34 height 10
click at [164, 50] on icon at bounding box center [164, 50] width 6 height 6
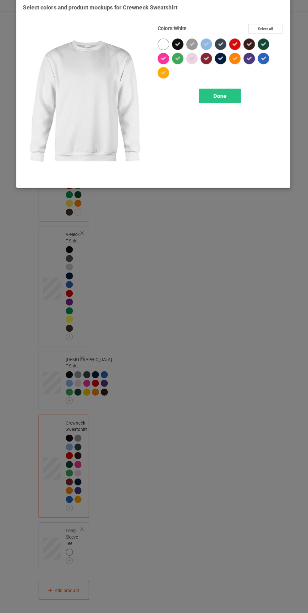
click at [220, 101] on span "Done" at bounding box center [219, 101] width 13 height 7
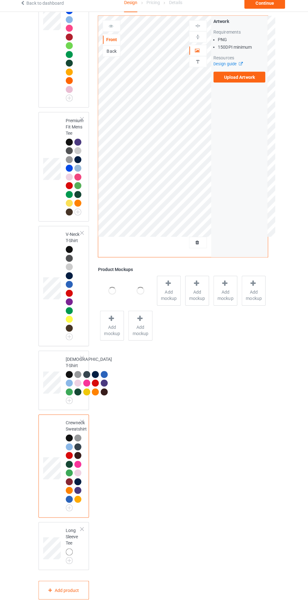
scroll to position [356, 0]
click at [0, 0] on img at bounding box center [0, 0] width 0 height 0
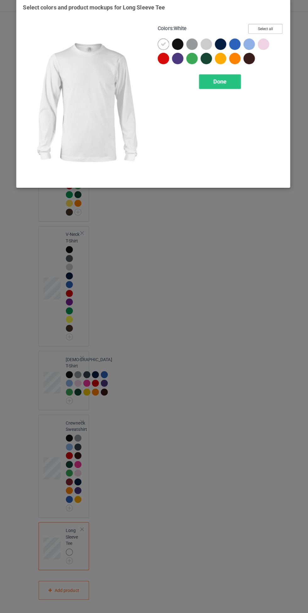
click at [269, 34] on button "Select all" at bounding box center [265, 35] width 34 height 10
click at [176, 46] on div at bounding box center [177, 50] width 11 height 11
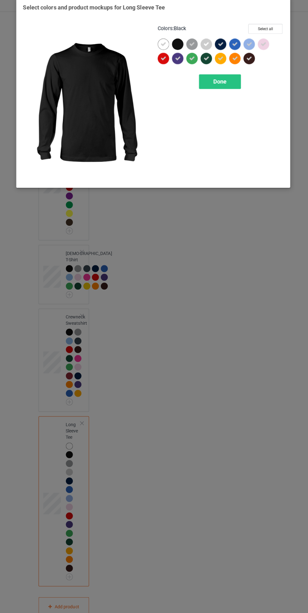
click at [178, 45] on div at bounding box center [177, 50] width 11 height 11
click at [159, 50] on div at bounding box center [163, 50] width 11 height 11
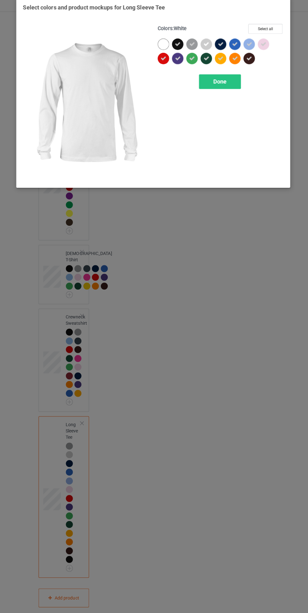
click at [220, 85] on span "Done" at bounding box center [219, 87] width 13 height 7
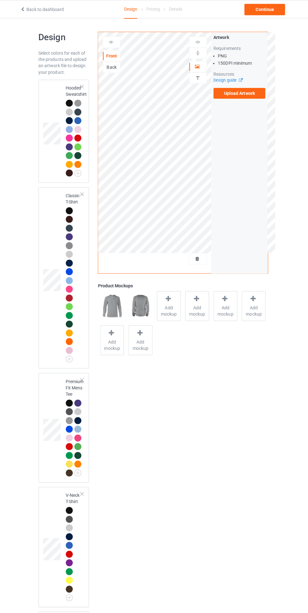
click at [69, 99] on div at bounding box center [70, 102] width 7 height 7
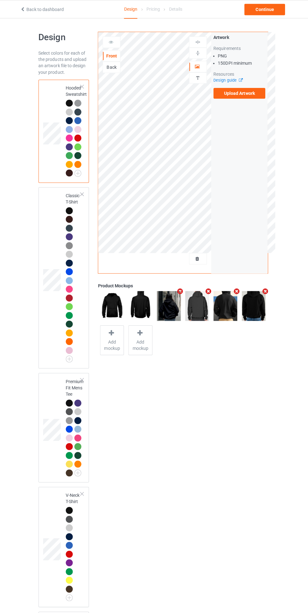
click at [113, 69] on div "Back" at bounding box center [112, 66] width 17 height 6
click at [198, 41] on img at bounding box center [198, 42] width 6 height 6
click at [196, 50] on img at bounding box center [198, 53] width 6 height 6
click at [196, 39] on img at bounding box center [198, 42] width 6 height 6
click at [195, 48] on div at bounding box center [198, 52] width 18 height 11
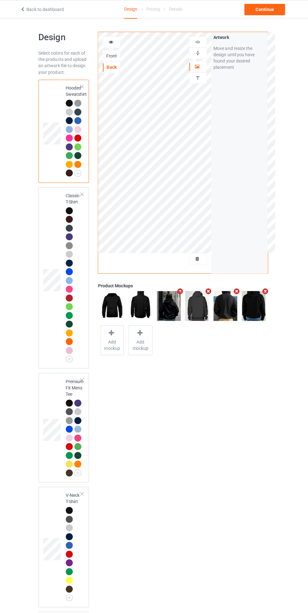
click at [195, 39] on img at bounding box center [198, 42] width 6 height 6
click at [199, 50] on img at bounding box center [198, 53] width 6 height 6
click at [197, 64] on icon at bounding box center [197, 65] width 5 height 4
click at [196, 51] on img at bounding box center [198, 53] width 6 height 6
click at [198, 41] on img at bounding box center [198, 42] width 6 height 6
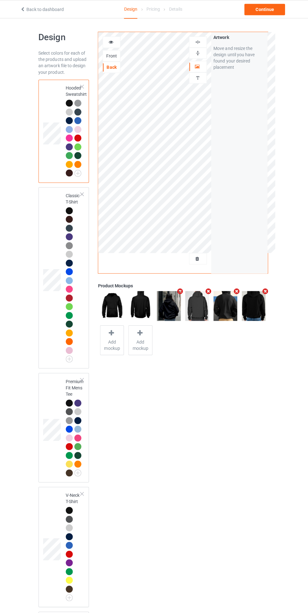
click at [196, 53] on img at bounding box center [198, 53] width 6 height 6
click at [198, 41] on img at bounding box center [198, 42] width 6 height 6
click at [272, 13] on div "Continue" at bounding box center [264, 9] width 40 height 11
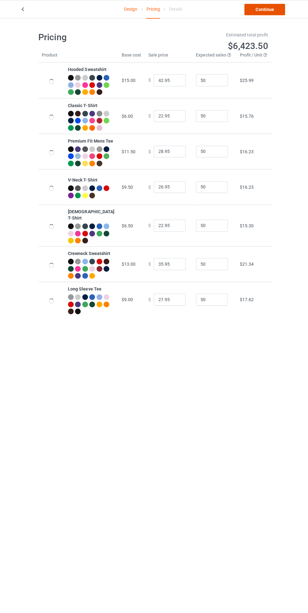
click at [271, 11] on link "Continue" at bounding box center [264, 9] width 40 height 11
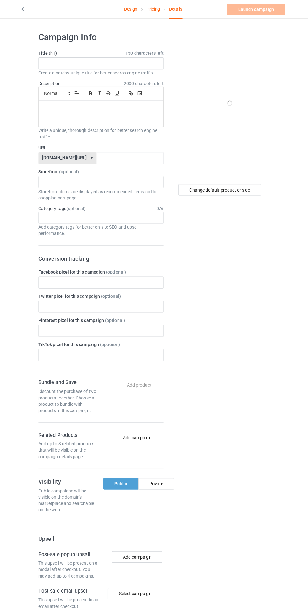
click at [145, 55] on span "150 characters left" at bounding box center [145, 52] width 38 height 6
click at [161, 50] on span "150 characters left" at bounding box center [145, 52] width 38 height 6
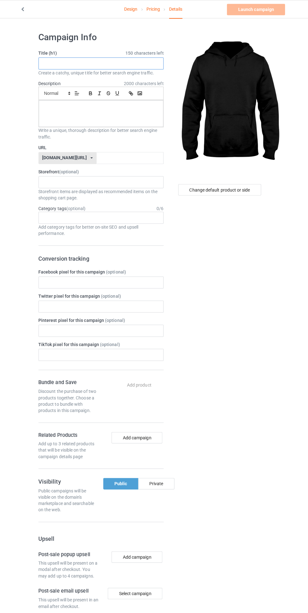
click at [141, 63] on input "text" at bounding box center [102, 63] width 124 height 12
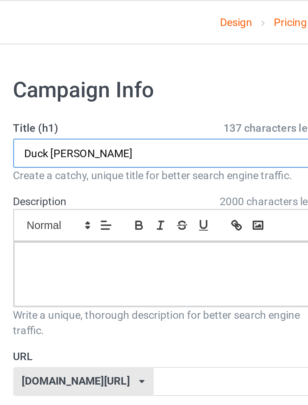
type input "Duck Yolanda"
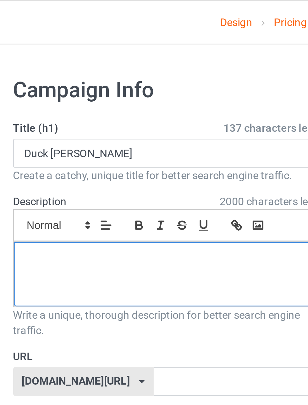
click at [132, 118] on div at bounding box center [102, 112] width 123 height 26
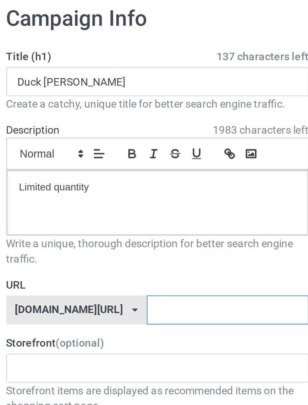
click at [139, 157] on input "text" at bounding box center [131, 156] width 66 height 12
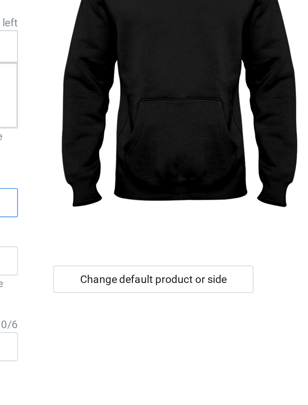
type input "kido19"
click at [247, 186] on div "Change default product or side" at bounding box center [220, 187] width 82 height 11
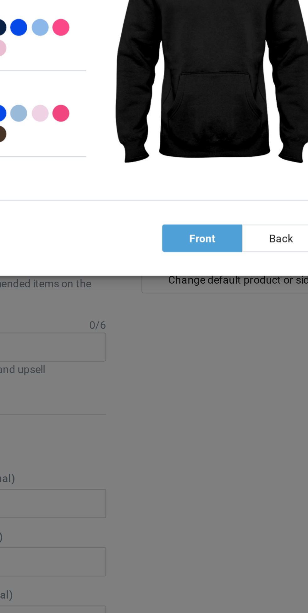
click at [236, 168] on div "back" at bounding box center [236, 170] width 32 height 11
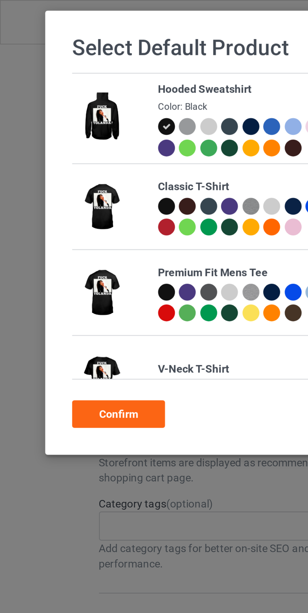
click at [54, 170] on div "Confirm" at bounding box center [49, 169] width 38 height 11
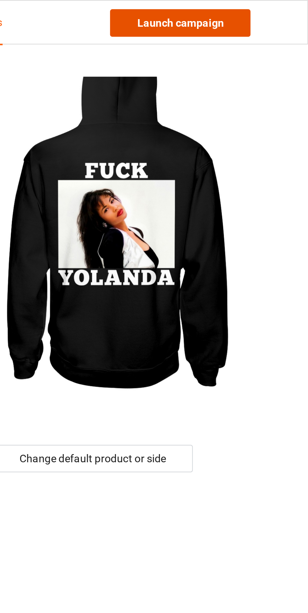
click at [278, 11] on link "Launch campaign" at bounding box center [255, 9] width 57 height 11
